Goal: Transaction & Acquisition: Purchase product/service

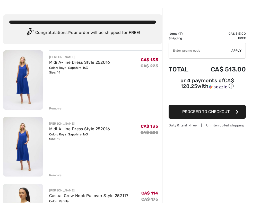
scroll to position [21, 0]
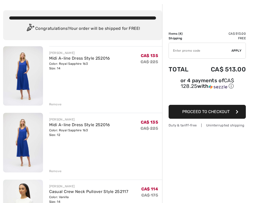
click at [30, 137] on img at bounding box center [23, 142] width 40 height 59
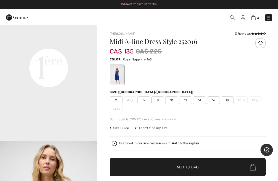
scroll to position [321, 0]
click at [69, 45] on video "Your browser does not support the video tag." at bounding box center [48, 20] width 97 height 49
click at [71, 45] on video "Your browser does not support the video tag." at bounding box center [48, 20] width 97 height 49
click at [69, 45] on video "Your browser does not support the video tag." at bounding box center [48, 20] width 97 height 49
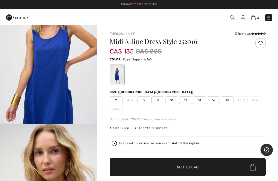
scroll to position [497, 0]
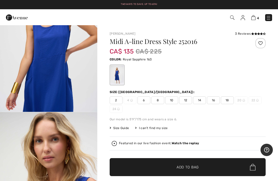
click at [74, 110] on img "3 / 6" at bounding box center [48, 39] width 97 height 146
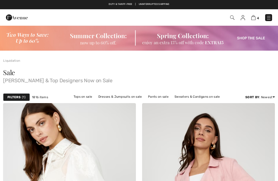
checkbox input "true"
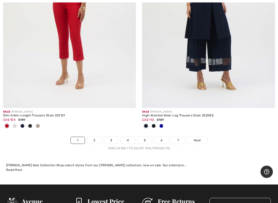
scroll to position [5769, 0]
click at [194, 139] on link "Next" at bounding box center [197, 140] width 19 height 7
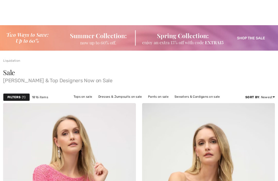
checkbox input "true"
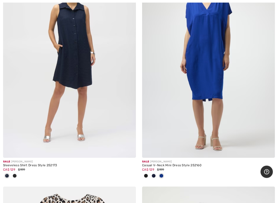
scroll to position [1548, 0]
click at [107, 136] on img at bounding box center [69, 58] width 133 height 199
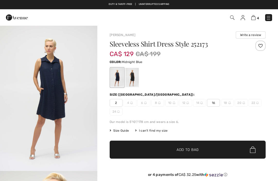
checkbox input "true"
click at [135, 74] on div at bounding box center [131, 77] width 13 height 19
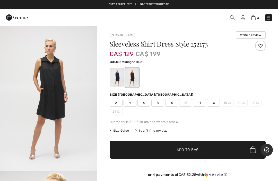
click at [119, 82] on div at bounding box center [116, 77] width 13 height 19
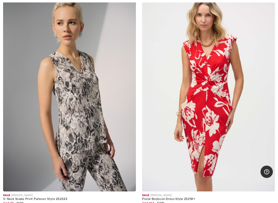
scroll to position [4555, 0]
click at [235, 150] on img at bounding box center [208, 91] width 133 height 199
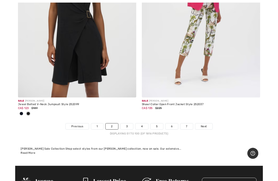
scroll to position [5815, 0]
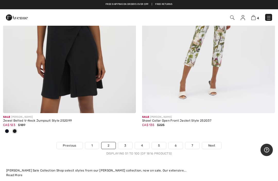
click at [35, 119] on div "Jewel Belted V-Neck Jumpsuit Style 252099" at bounding box center [69, 121] width 133 height 4
click at [109, 86] on img at bounding box center [69, 13] width 133 height 199
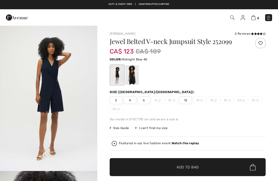
checkbox input "true"
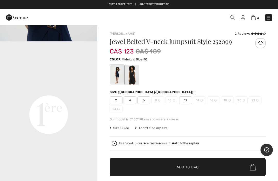
scroll to position [276, 0]
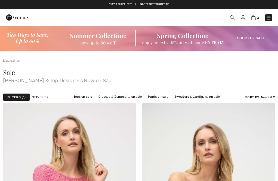
checkbox input "true"
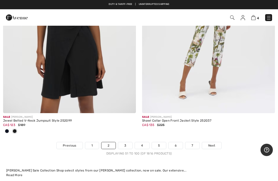
click at [214, 143] on span "Next" at bounding box center [211, 145] width 7 height 5
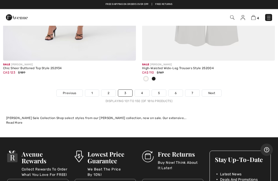
scroll to position [5782, 0]
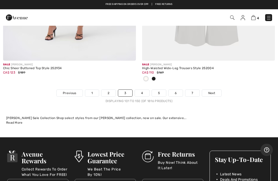
click at [215, 90] on link "Next" at bounding box center [211, 93] width 19 height 7
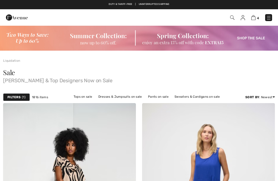
checkbox input "true"
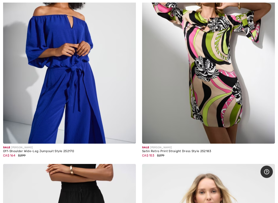
scroll to position [378, 0]
click at [129, 137] on img at bounding box center [128, 136] width 5 height 5
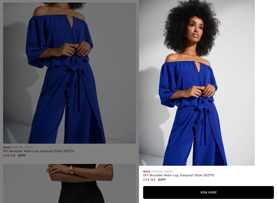
click at [97, 98] on div at bounding box center [139, 101] width 278 height 203
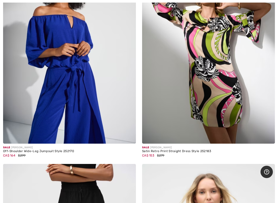
click at [91, 98] on img at bounding box center [69, 44] width 133 height 199
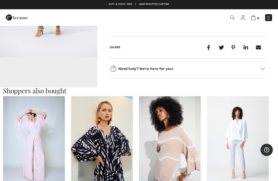
scroll to position [259, 0]
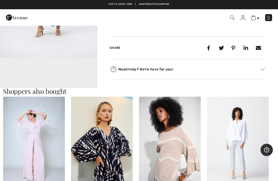
click at [83, 78] on video "Your browser does not support the video tag." at bounding box center [48, 82] width 97 height 49
click at [82, 80] on video "Your browser does not support the video tag." at bounding box center [48, 82] width 97 height 49
click at [84, 77] on video "Your browser does not support the video tag." at bounding box center [48, 82] width 97 height 49
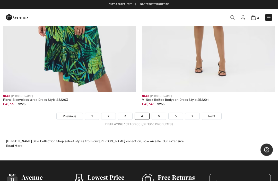
scroll to position [5716, 0]
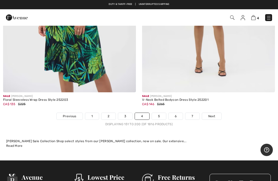
click at [212, 114] on span "Next" at bounding box center [211, 116] width 7 height 5
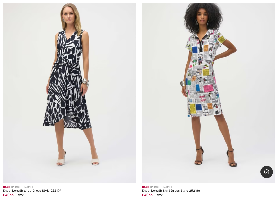
click at [42, 191] on div "Knee-Length Wrap Dress Style 252199" at bounding box center [69, 191] width 133 height 4
click at [87, 148] on img at bounding box center [69, 83] width 133 height 199
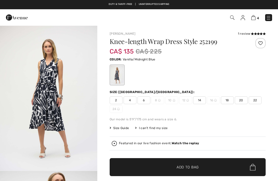
checkbox input "true"
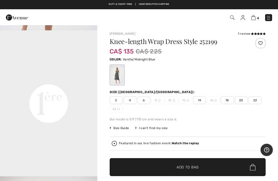
scroll to position [300, 0]
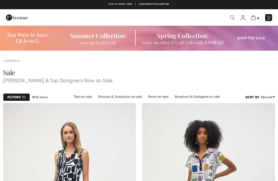
scroll to position [119, 0]
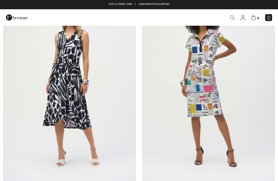
checkbox input "true"
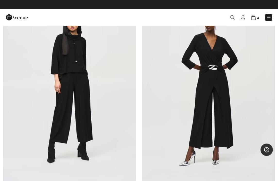
scroll to position [4518, 0]
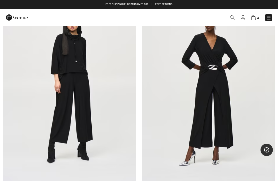
click at [117, 155] on img at bounding box center [69, 87] width 133 height 199
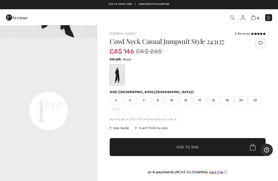
scroll to position [281, 0]
click at [68, 85] on video "Your browser does not support the video tag." at bounding box center [48, 61] width 97 height 49
click at [86, 85] on video "Your browser does not support the video tag." at bounding box center [48, 61] width 97 height 49
click at [68, 85] on video "Your browser does not support the video tag." at bounding box center [48, 61] width 97 height 49
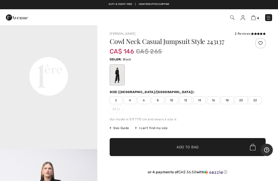
scroll to position [312, 0]
click at [65, 54] on video "Your browser does not support the video tag." at bounding box center [48, 29] width 97 height 49
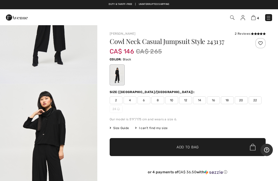
scroll to position [85, 0]
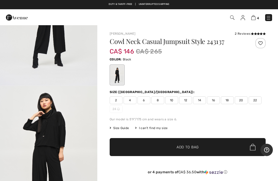
click at [66, 127] on img "2 / 11" at bounding box center [48, 159] width 97 height 146
click at [18, 177] on img "2 / 11" at bounding box center [48, 159] width 97 height 146
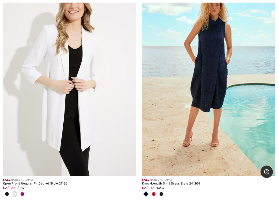
scroll to position [5423, 0]
click at [268, 166] on img at bounding box center [267, 168] width 5 height 5
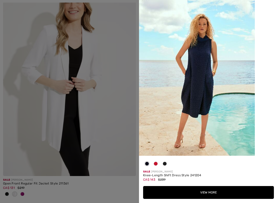
click at [158, 161] on div at bounding box center [156, 165] width 8 height 10
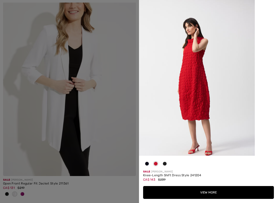
click at [170, 163] on div at bounding box center [208, 165] width 131 height 10
click at [170, 165] on div at bounding box center [208, 165] width 131 height 10
click at [167, 163] on div at bounding box center [165, 165] width 8 height 10
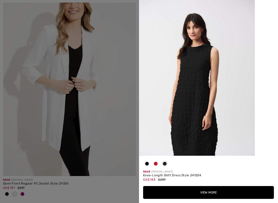
scroll to position [0, 0]
click at [111, 119] on div at bounding box center [139, 101] width 278 height 203
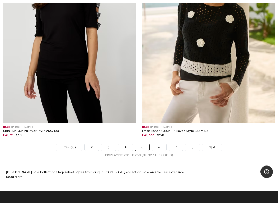
scroll to position [5765, 0]
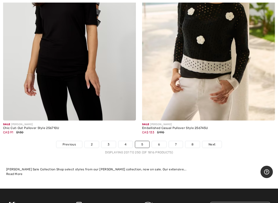
click at [216, 141] on link "Next" at bounding box center [211, 144] width 19 height 7
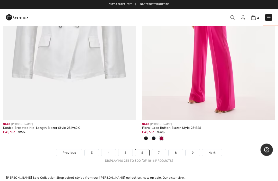
scroll to position [5773, 0]
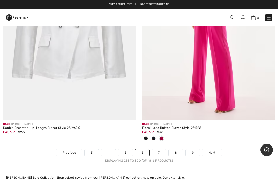
click at [219, 150] on link "Next" at bounding box center [211, 153] width 19 height 7
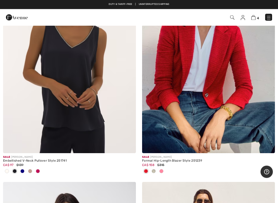
scroll to position [1790, 0]
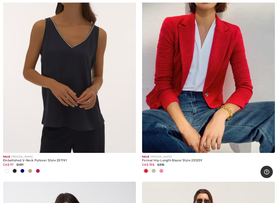
click at [78, 121] on img at bounding box center [69, 53] width 133 height 199
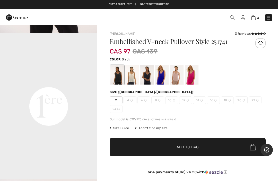
scroll to position [292, 0]
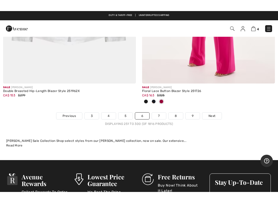
scroll to position [5822, 0]
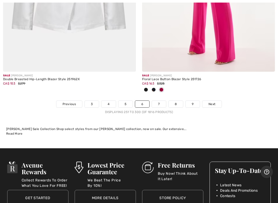
click at [213, 102] on link "Next" at bounding box center [211, 104] width 19 height 7
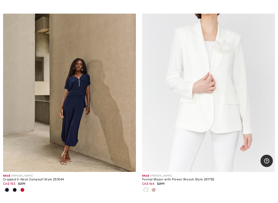
scroll to position [1054, 0]
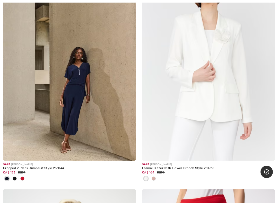
click at [72, 141] on img at bounding box center [69, 61] width 133 height 199
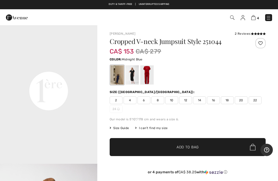
scroll to position [310, 0]
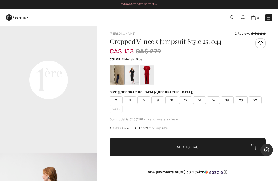
click at [64, 56] on video "Your browser does not support the video tag." at bounding box center [48, 31] width 97 height 49
click at [70, 56] on video "Your browser does not support the video tag." at bounding box center [48, 31] width 97 height 49
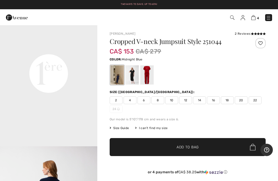
scroll to position [315, 0]
click at [67, 51] on video "Your browser does not support the video tag." at bounding box center [48, 26] width 97 height 49
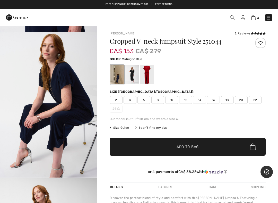
scroll to position [723, 0]
click at [73, 140] on img "5 / 8" at bounding box center [48, 105] width 97 height 146
click at [132, 76] on div at bounding box center [131, 74] width 13 height 19
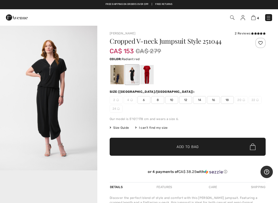
click at [142, 75] on div at bounding box center [146, 74] width 13 height 19
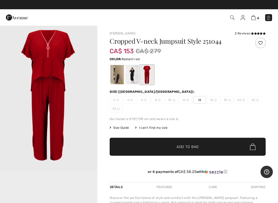
scroll to position [28, 0]
click at [116, 72] on div at bounding box center [116, 74] width 13 height 19
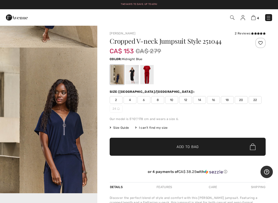
scroll to position [124, 0]
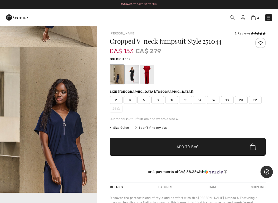
click at [132, 79] on div at bounding box center [131, 74] width 13 height 19
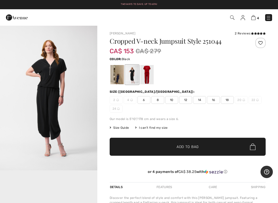
scroll to position [0, 0]
click at [118, 74] on div at bounding box center [116, 74] width 13 height 19
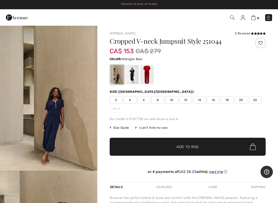
click at [201, 101] on span "14" at bounding box center [199, 100] width 13 height 8
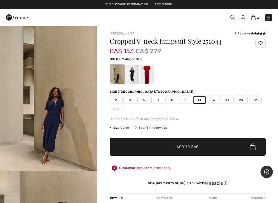
click at [210, 148] on span "✔ Added to Bag Add to Bag" at bounding box center [188, 147] width 156 height 18
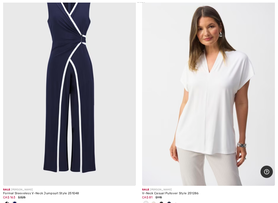
scroll to position [3411, 0]
click at [168, 181] on div "Sale [PERSON_NAME]" at bounding box center [208, 190] width 133 height 4
click at [161, 181] on div "V-Neck Casual Pullover Style 251286" at bounding box center [208, 194] width 133 height 4
click at [178, 181] on div "V-Neck Casual Pullover Style 251286" at bounding box center [208, 194] width 133 height 4
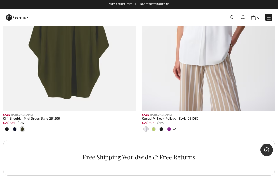
scroll to position [4169, 0]
click at [32, 117] on div "Off-Shoulder Midi Dress Style 251205" at bounding box center [69, 119] width 133 height 4
click at [127, 101] on img at bounding box center [128, 103] width 5 height 5
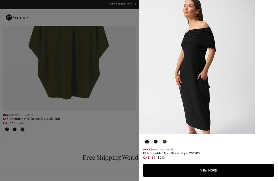
scroll to position [4, 0]
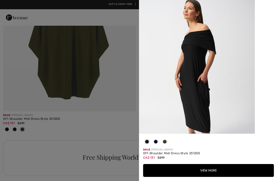
click at [197, 171] on button "View More" at bounding box center [208, 170] width 131 height 13
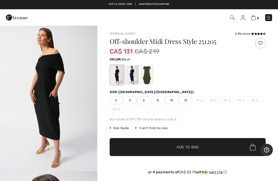
click at [154, 73] on div at bounding box center [146, 74] width 13 height 19
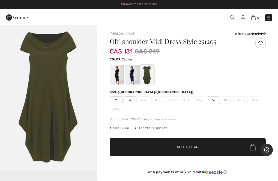
scroll to position [22, 0]
click at [136, 79] on div at bounding box center [131, 74] width 13 height 19
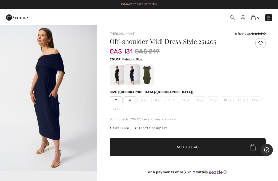
click at [116, 73] on div at bounding box center [116, 74] width 13 height 19
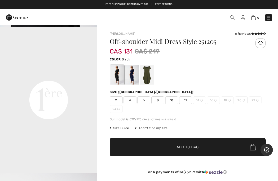
scroll to position [292, 0]
click at [184, 104] on div "2 4 6 8 10 12 14 16 18 20 22 24" at bounding box center [188, 105] width 156 height 16
click at [188, 101] on span "12" at bounding box center [185, 101] width 13 height 8
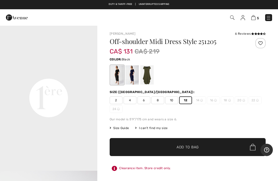
click at [203, 145] on span "✔ Added to Bag Add to Bag" at bounding box center [188, 147] width 156 height 18
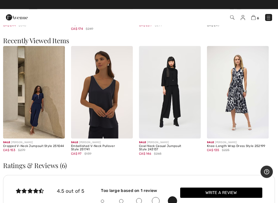
scroll to position [547, 0]
click at [258, 15] on link "6" at bounding box center [255, 17] width 8 height 6
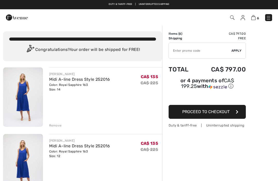
click at [57, 128] on div "Remove" at bounding box center [55, 125] width 13 height 5
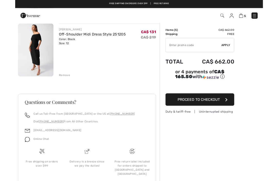
scroll to position [287, 0]
